Goal: Information Seeking & Learning: Learn about a topic

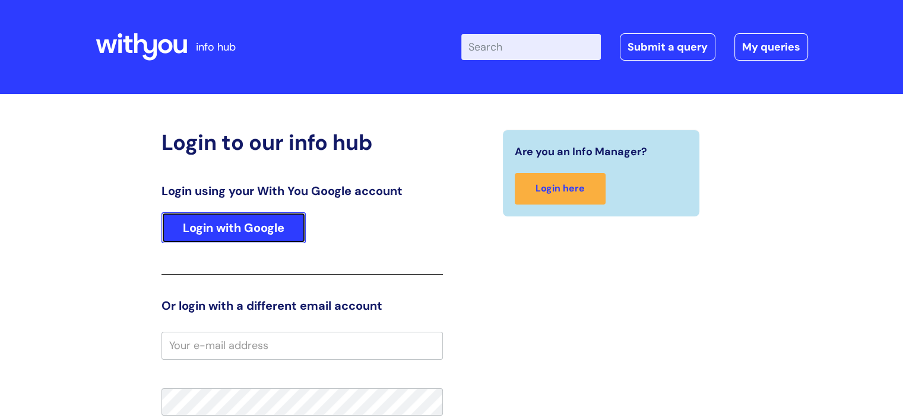
click at [288, 236] on link "Login with Google" at bounding box center [234, 227] width 144 height 31
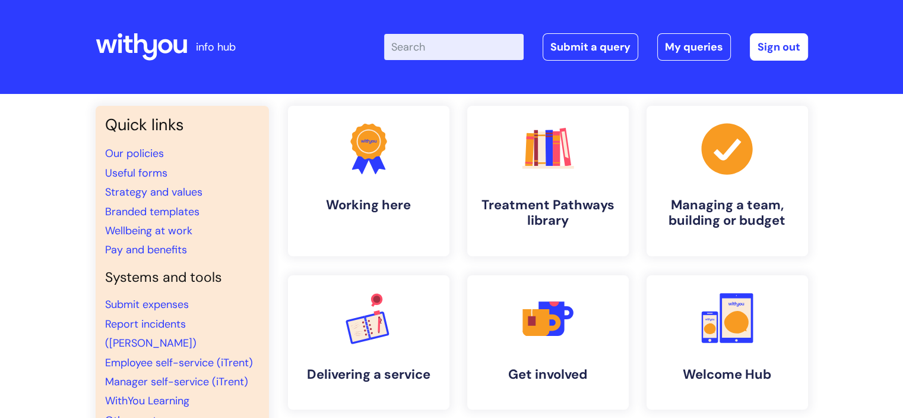
click at [415, 44] on input "Enter your search term here..." at bounding box center [454, 47] width 140 height 26
type input "return to work"
click button "Search" at bounding box center [0, 0] width 0 height 0
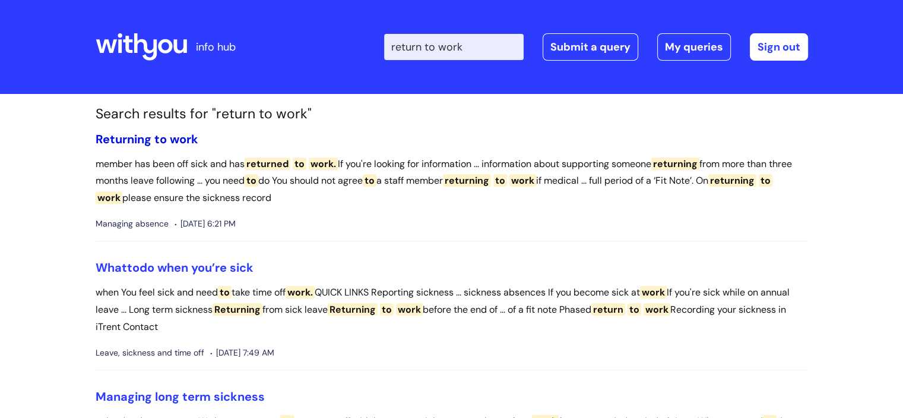
click at [173, 137] on span "work" at bounding box center [184, 138] width 29 height 15
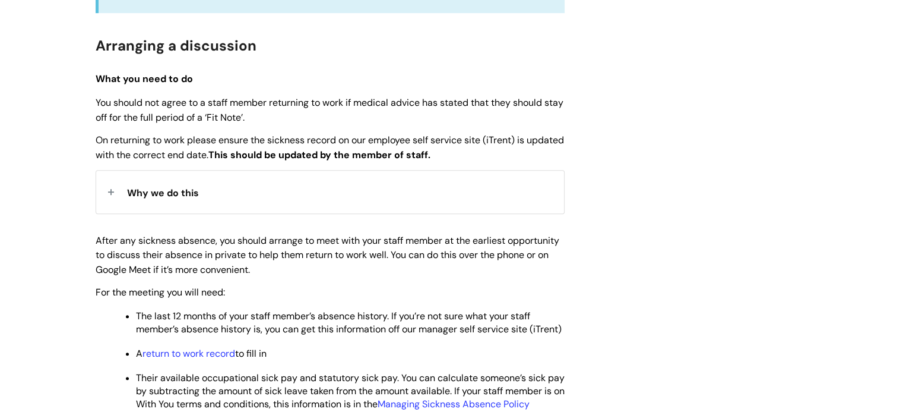
scroll to position [428, 0]
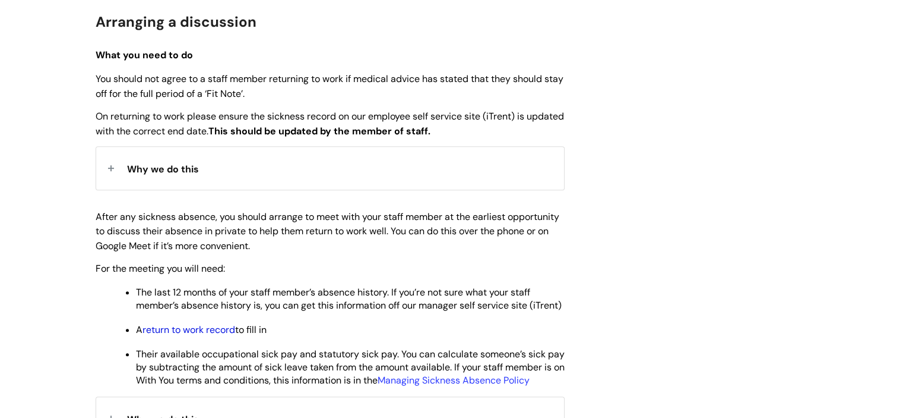
click at [203, 336] on link "return to work record" at bounding box center [189, 329] width 93 height 12
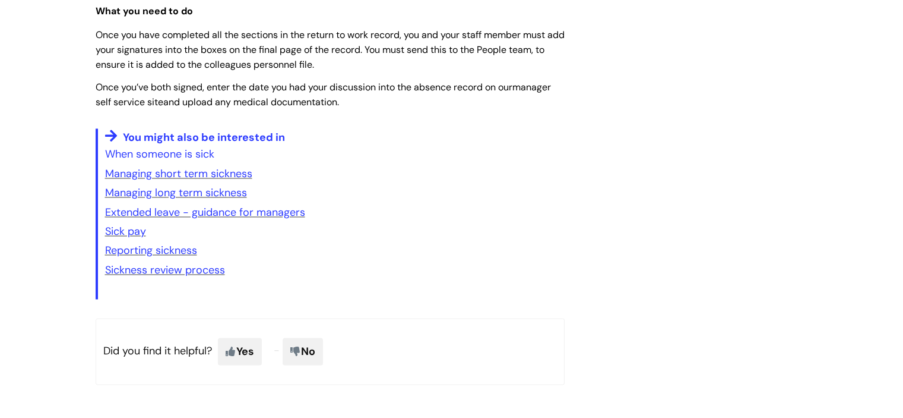
scroll to position [1782, 0]
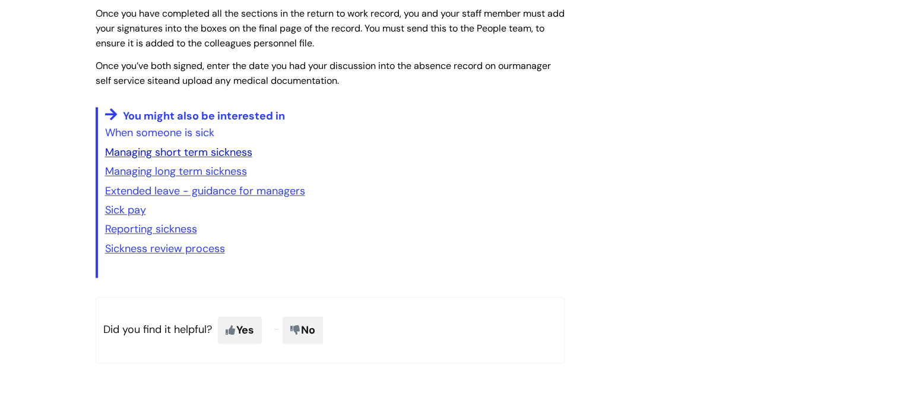
click at [188, 159] on link "Managing short term sickness" at bounding box center [178, 152] width 147 height 14
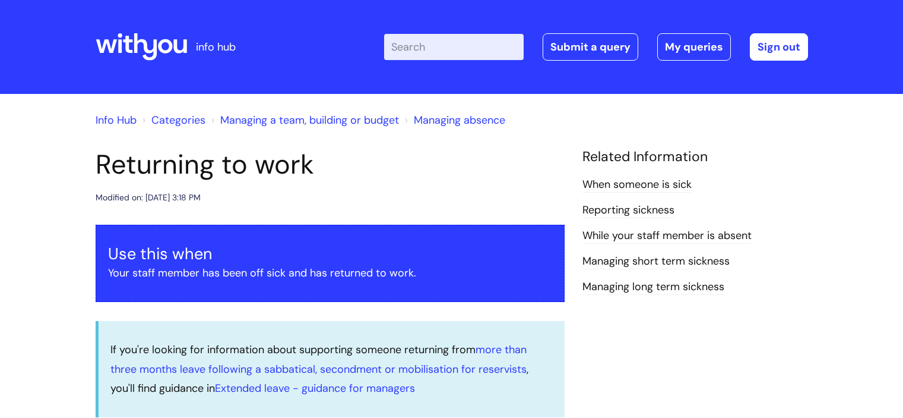
scroll to position [1782, 0]
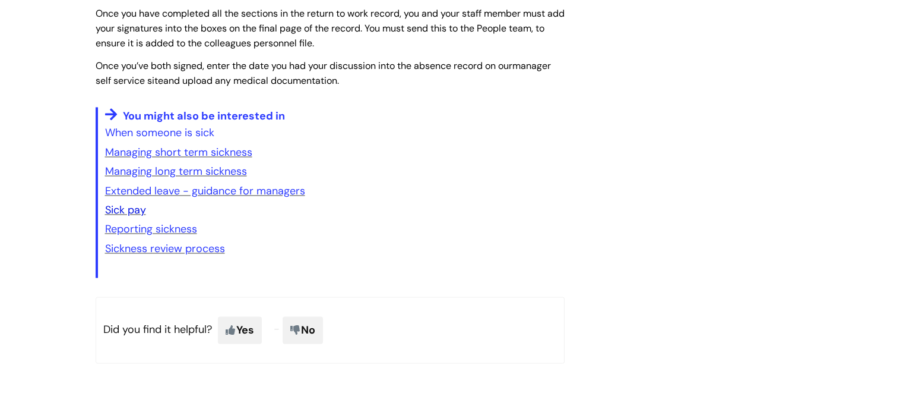
click at [128, 217] on link "Sick pay" at bounding box center [125, 210] width 41 height 14
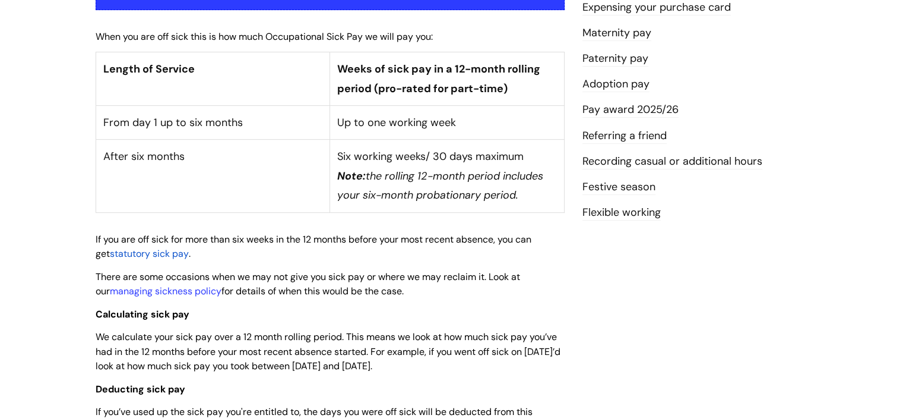
scroll to position [309, 0]
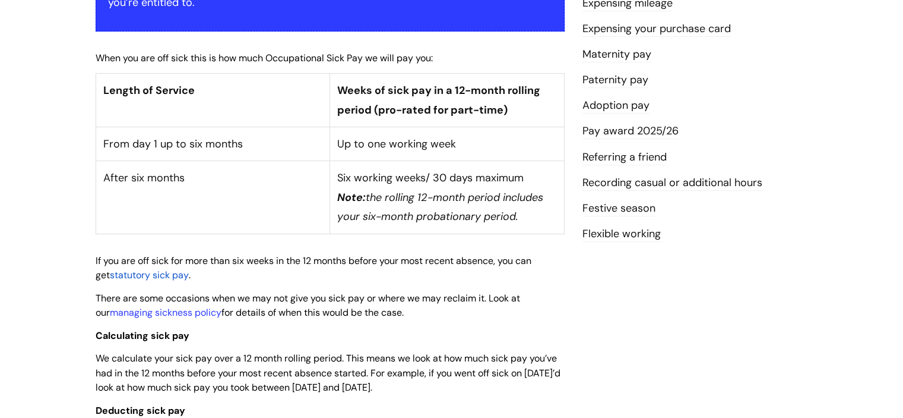
click at [595, 154] on link "Referring a friend" at bounding box center [625, 157] width 84 height 15
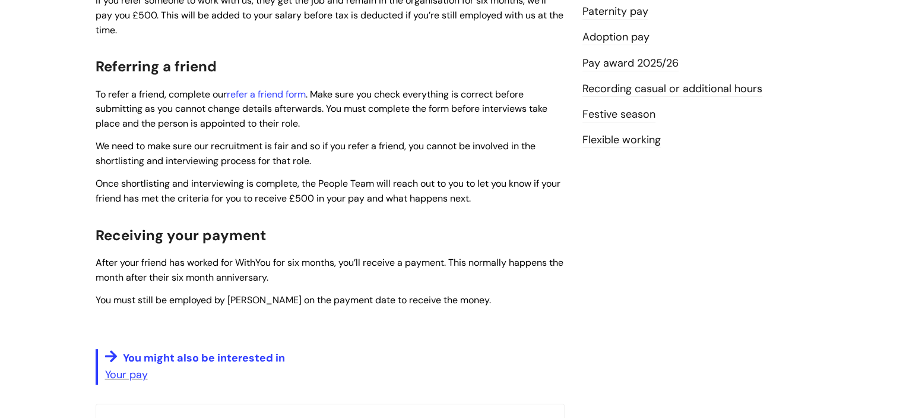
scroll to position [404, 0]
click at [636, 111] on link "Festive season" at bounding box center [619, 113] width 73 height 15
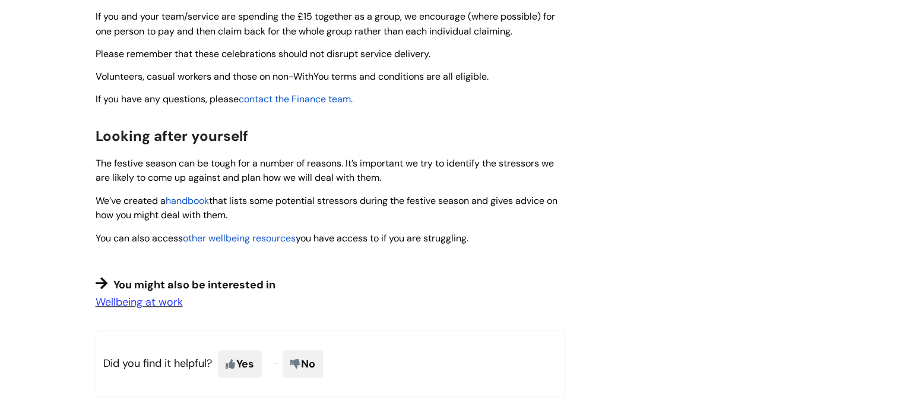
scroll to position [903, 0]
